Goal: Transaction & Acquisition: Register for event/course

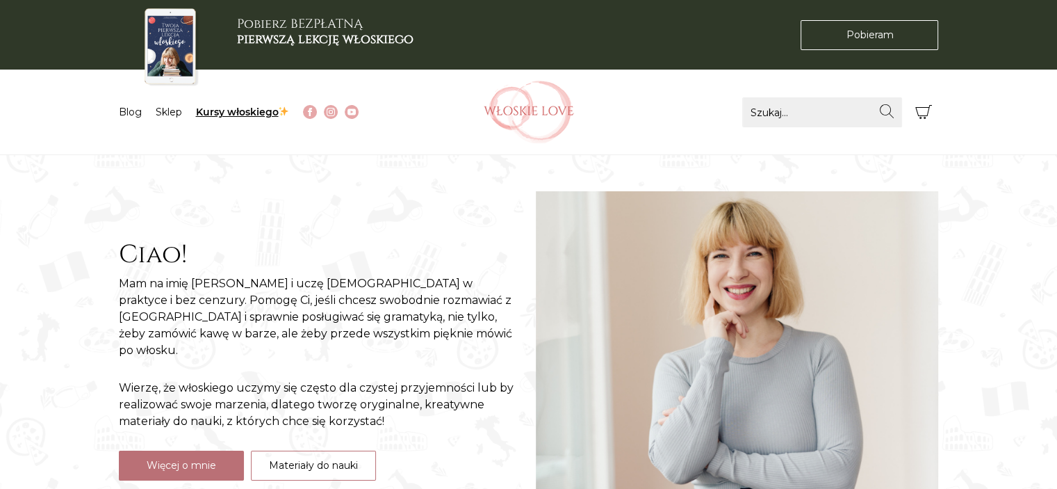
click at [227, 111] on link "Kursy włoskiego" at bounding box center [243, 112] width 94 height 13
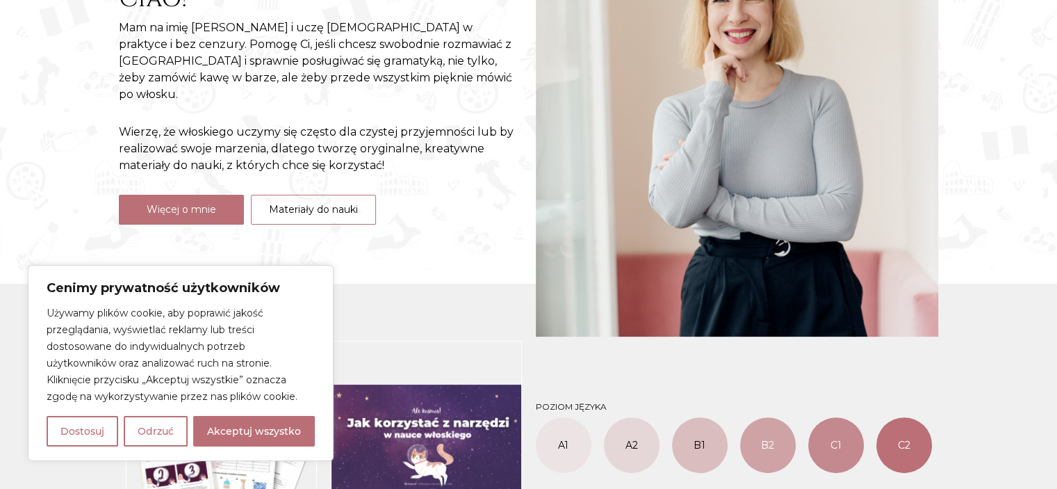
scroll to position [555, 0]
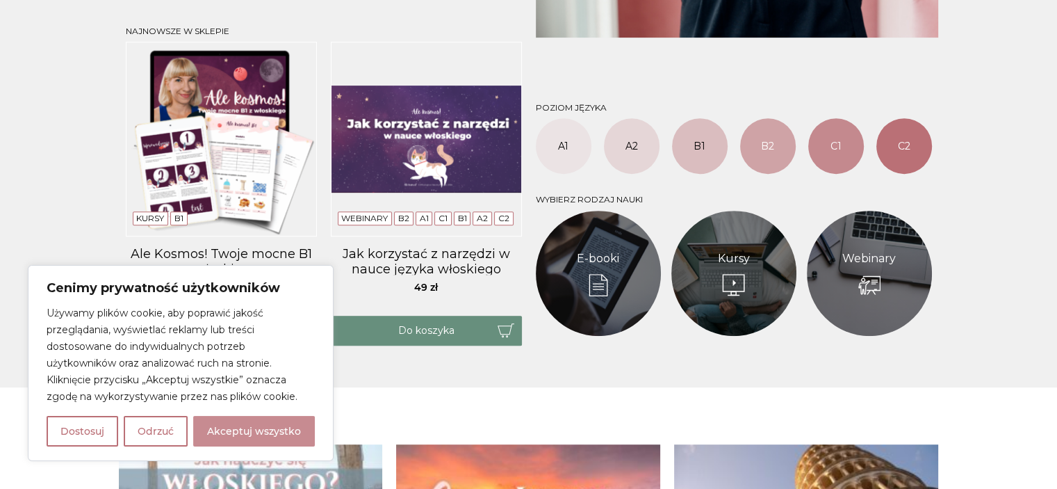
click at [279, 430] on button "Akceptuj wszystko" at bounding box center [254, 431] width 122 height 31
checkbox input "true"
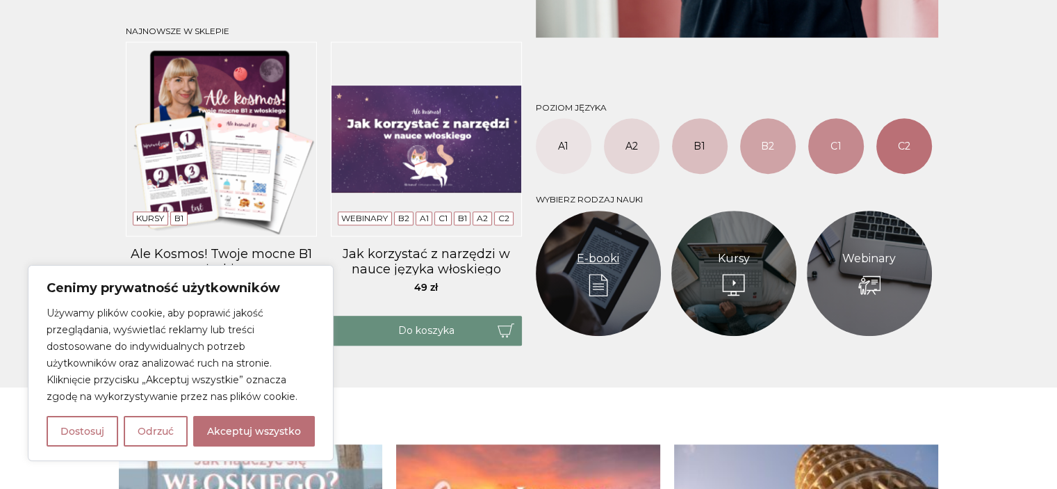
checkbox input "true"
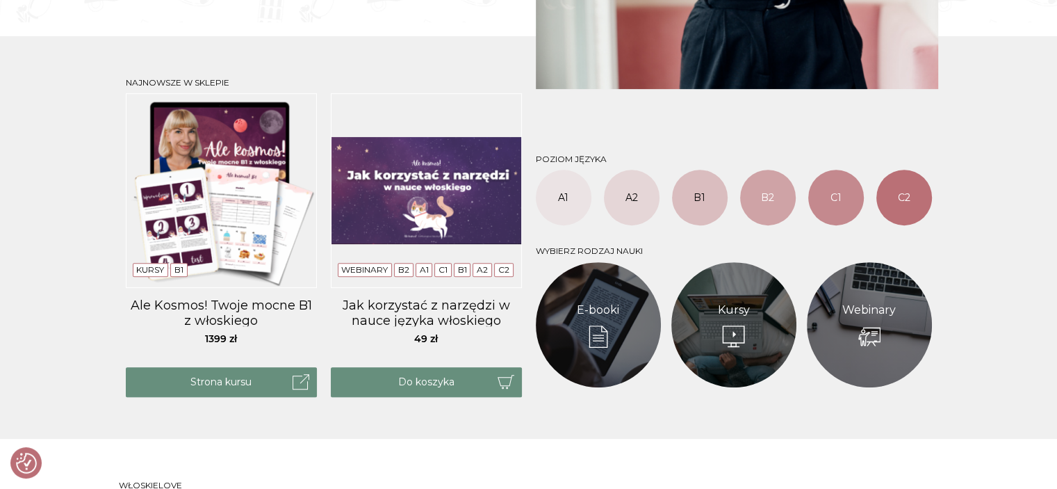
scroll to position [512, 0]
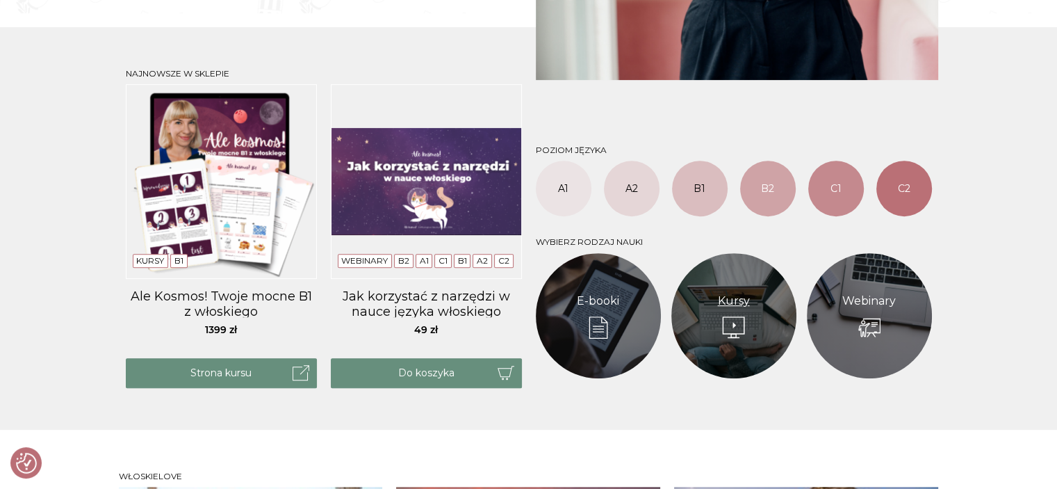
click at [750, 302] on link "Kursy" at bounding box center [734, 301] width 32 height 17
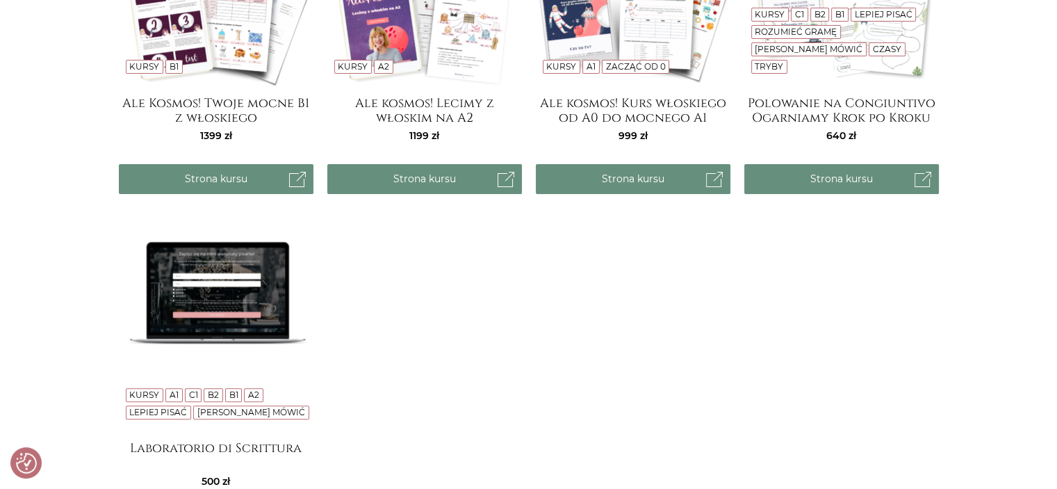
scroll to position [462, 0]
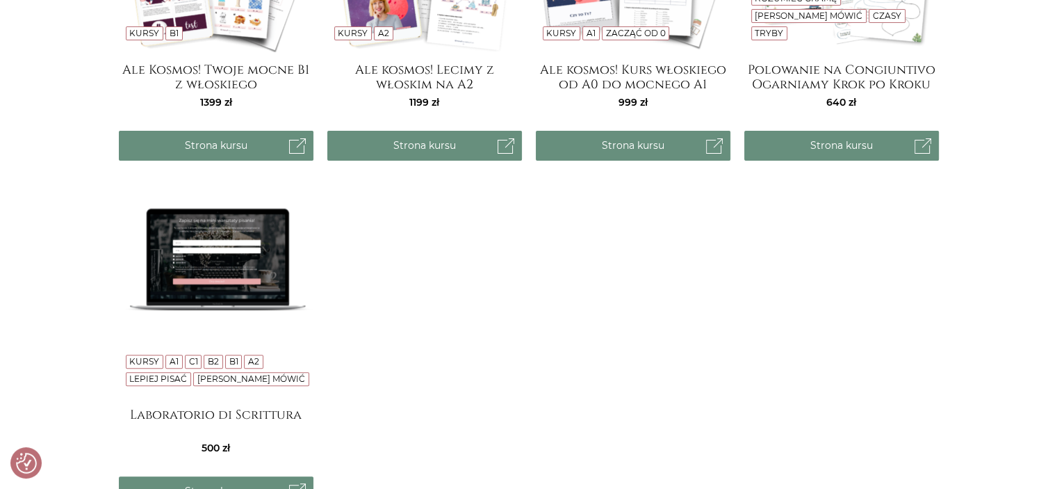
drag, startPoint x: 1067, startPoint y: 56, endPoint x: 1034, endPoint y: 225, distance: 172.7
click at [1034, 225] on html "Cenimy prywatność użytkowników Używamy plików cookie, aby poprawić jakość przeg…" at bounding box center [528, 172] width 1057 height 1269
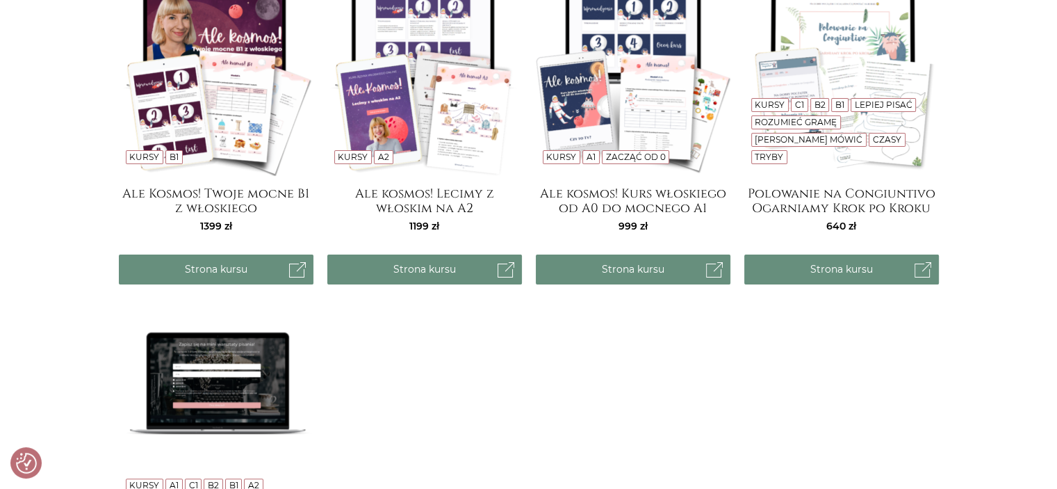
scroll to position [277, 0]
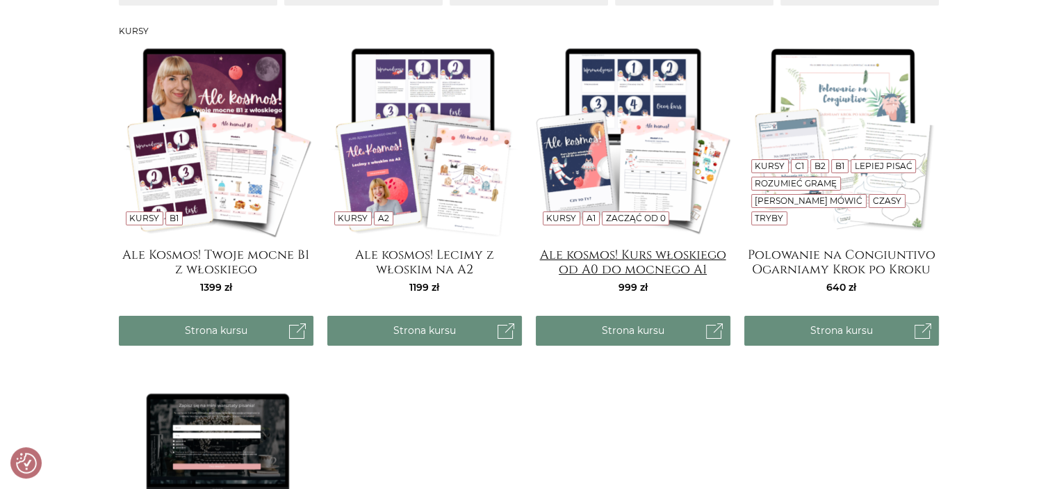
click at [642, 259] on h4 "Ale kosmos! Kurs włoskiego od A0 do mocnego A1" at bounding box center [633, 261] width 195 height 28
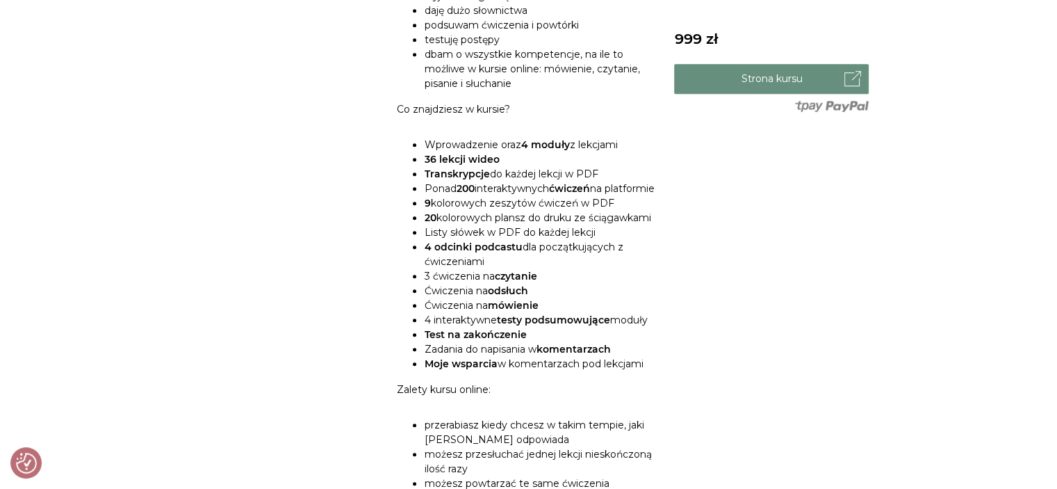
scroll to position [846, 0]
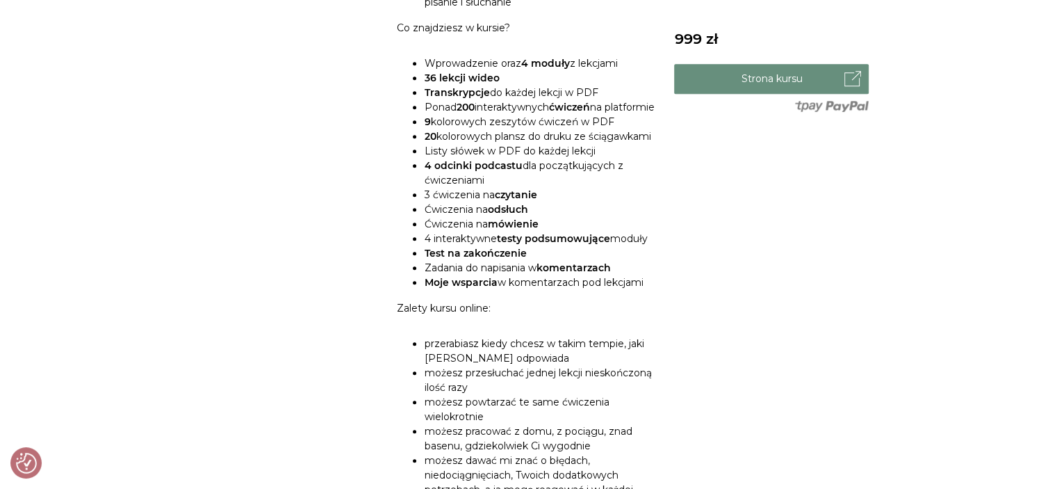
drag, startPoint x: 1067, startPoint y: 99, endPoint x: 1044, endPoint y: 275, distance: 176.7
click at [1044, 275] on html "Cenimy prywatność użytkowników Używamy plików cookie, aby poprawić jakość przeg…" at bounding box center [528, 269] width 1057 height 2231
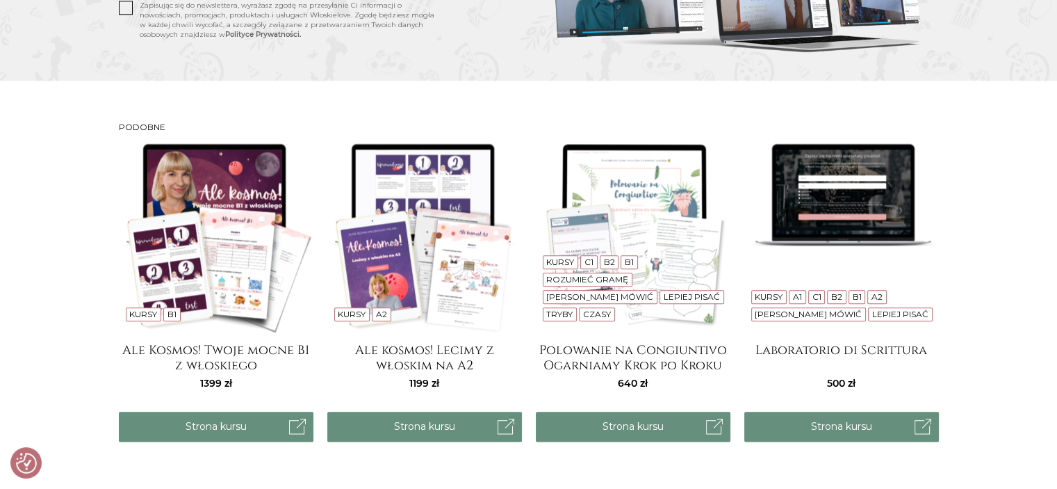
scroll to position [1576, 0]
